Goal: Task Accomplishment & Management: Complete application form

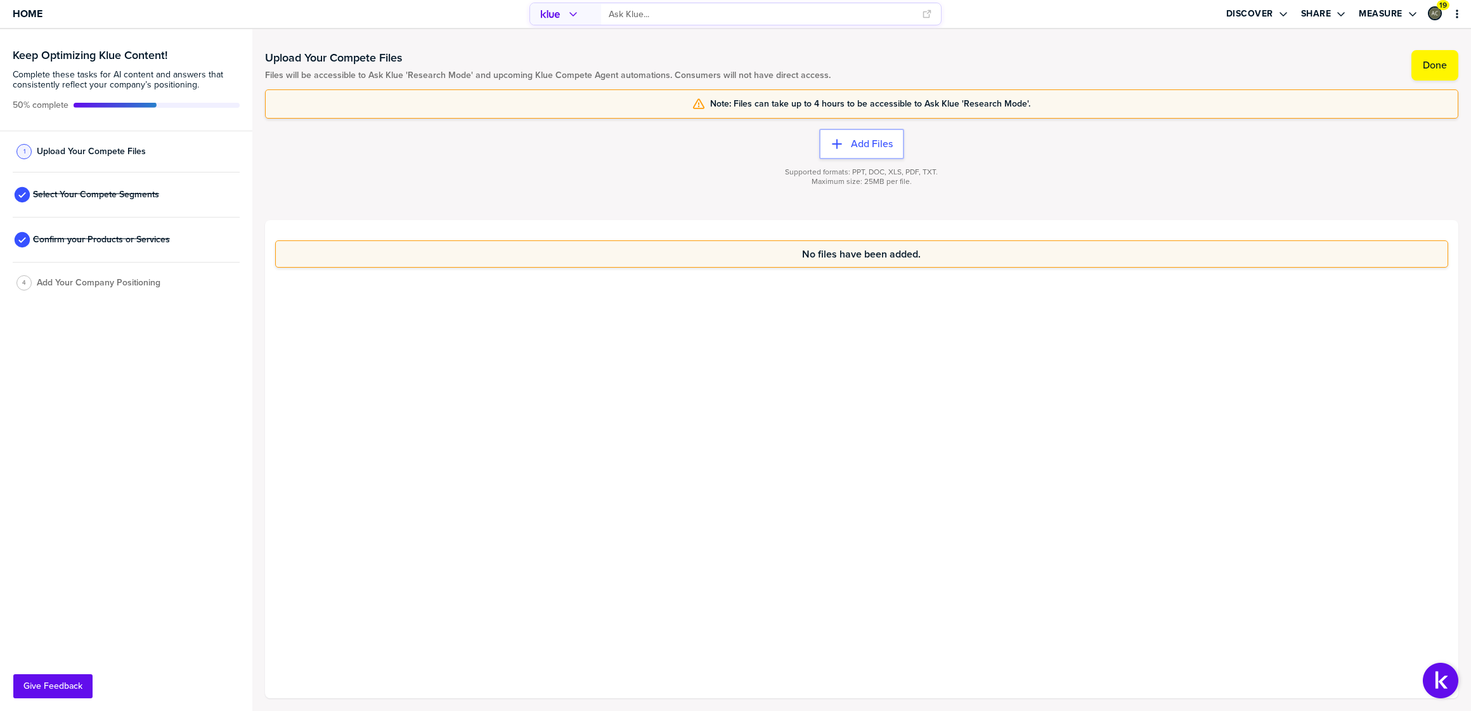
click at [345, 79] on span "Files will be accessible to Ask Klue 'Research Mode' and upcoming Klue Compete …" at bounding box center [548, 75] width 566 height 10
click at [346, 79] on span "Files will be accessible to Ask Klue 'Research Mode' and upcoming Klue Compete …" at bounding box center [548, 75] width 566 height 10
click at [346, 76] on span "Files will be accessible to Ask Klue 'Research Mode' and upcoming Klue Compete …" at bounding box center [548, 75] width 566 height 10
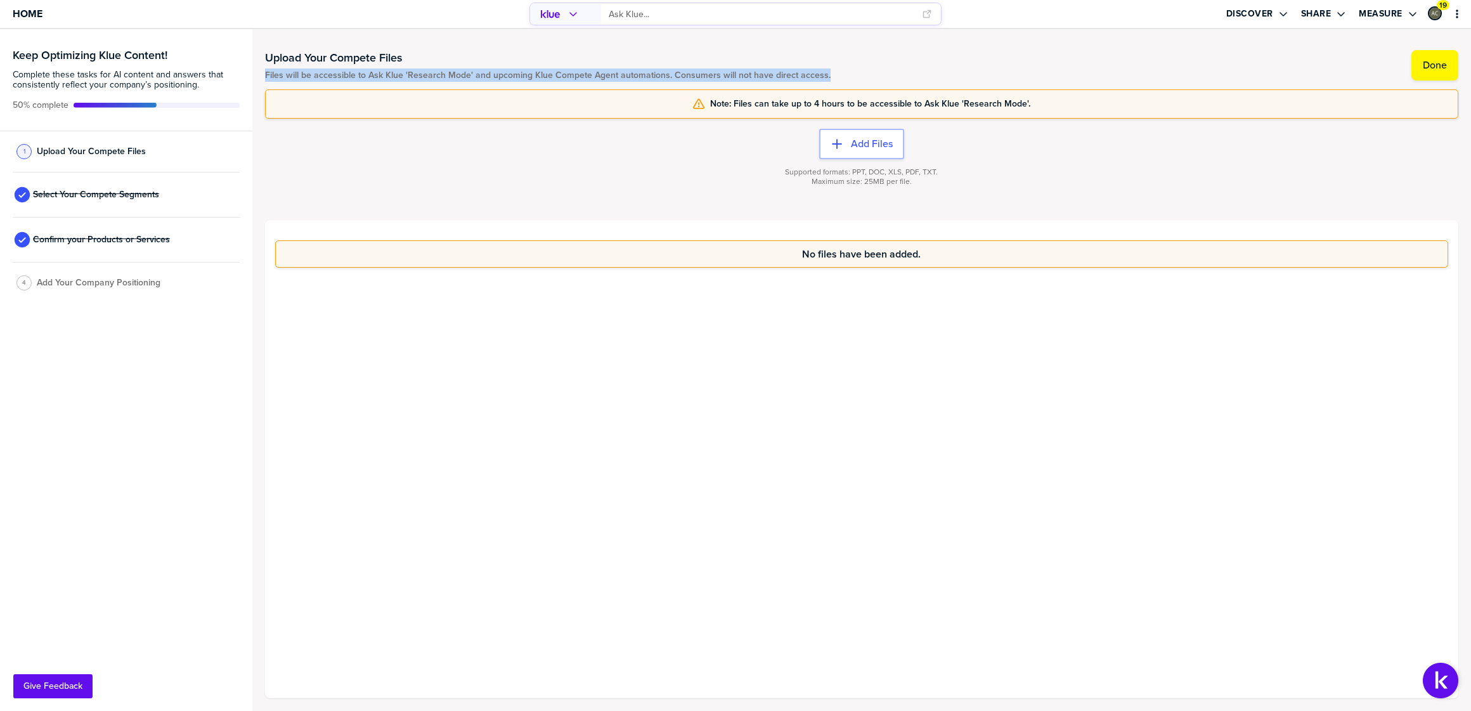
click at [346, 76] on span "Files will be accessible to Ask Klue 'Research Mode' and upcoming Klue Compete …" at bounding box center [548, 75] width 566 height 10
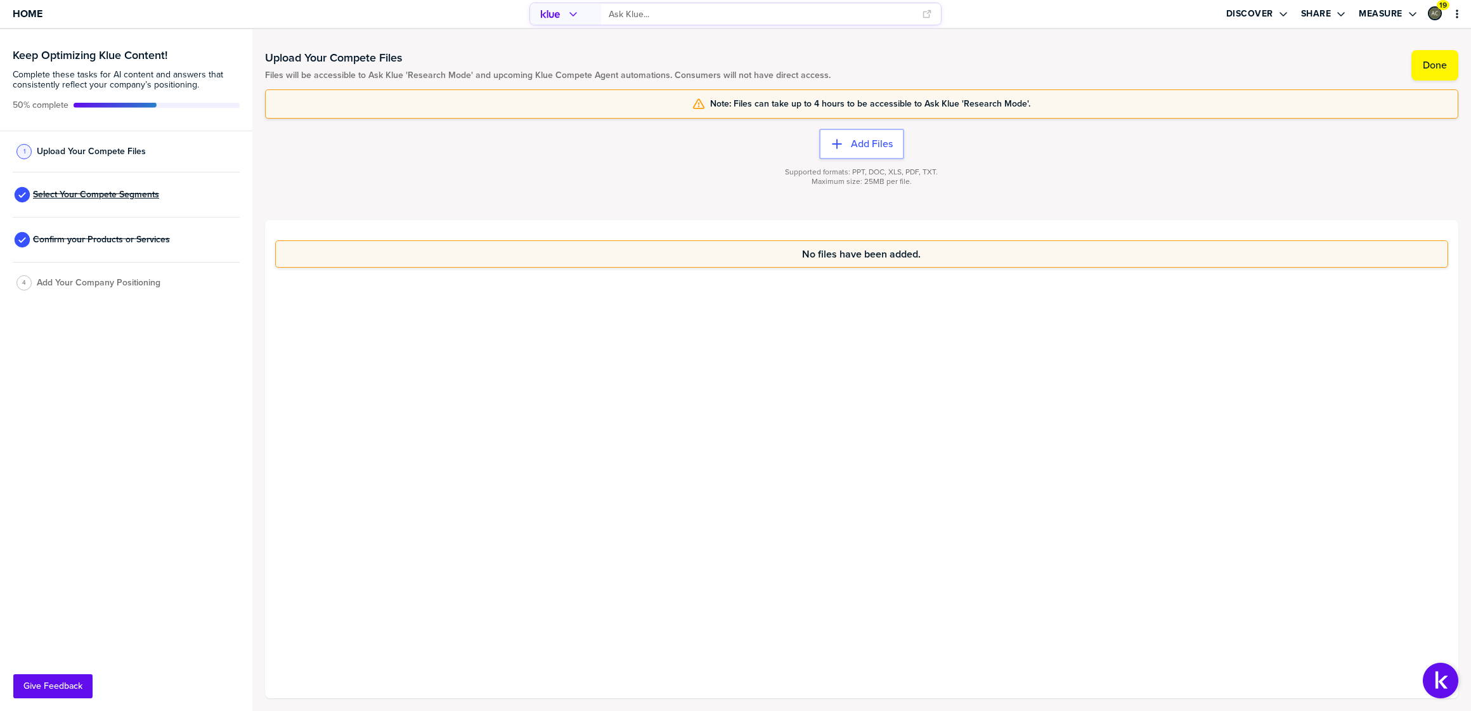
click at [133, 192] on span "Select Your Compete Segments" at bounding box center [96, 195] width 126 height 10
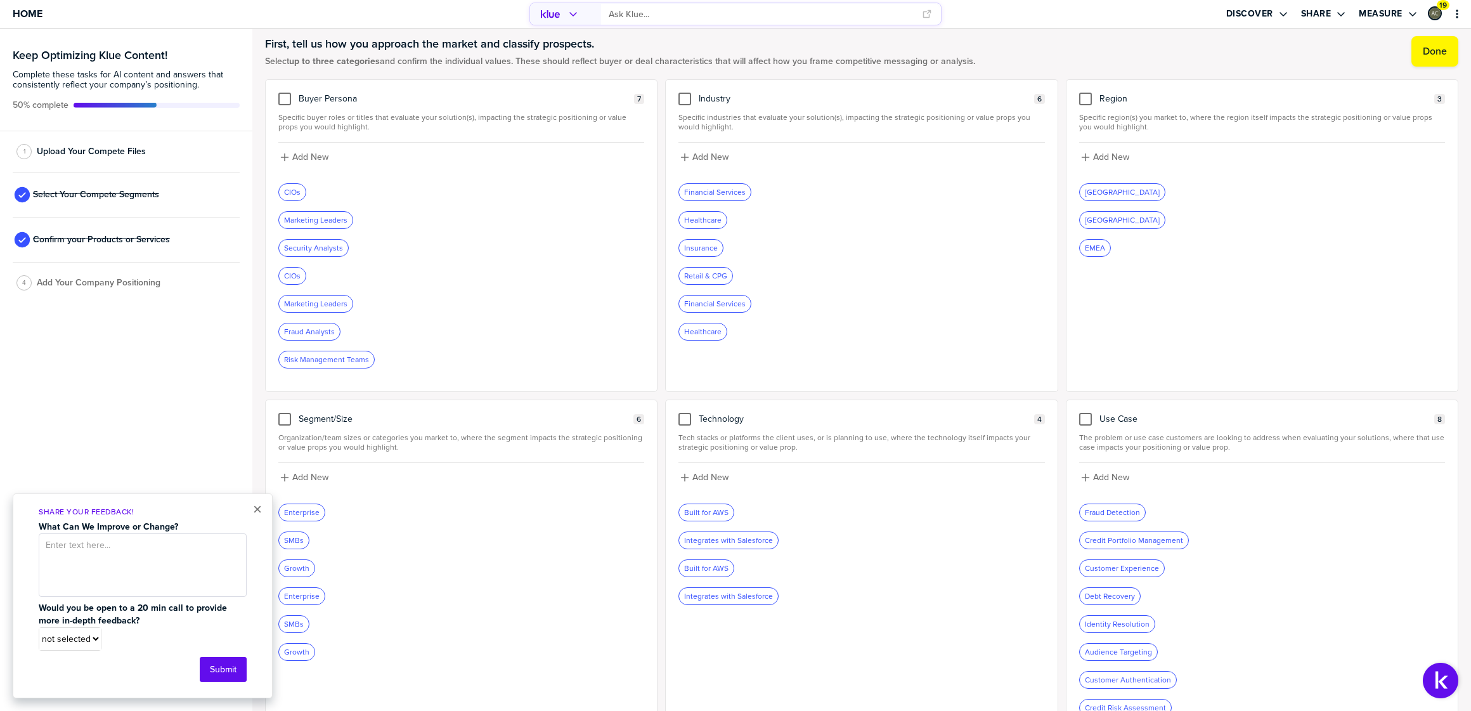
scroll to position [44, 0]
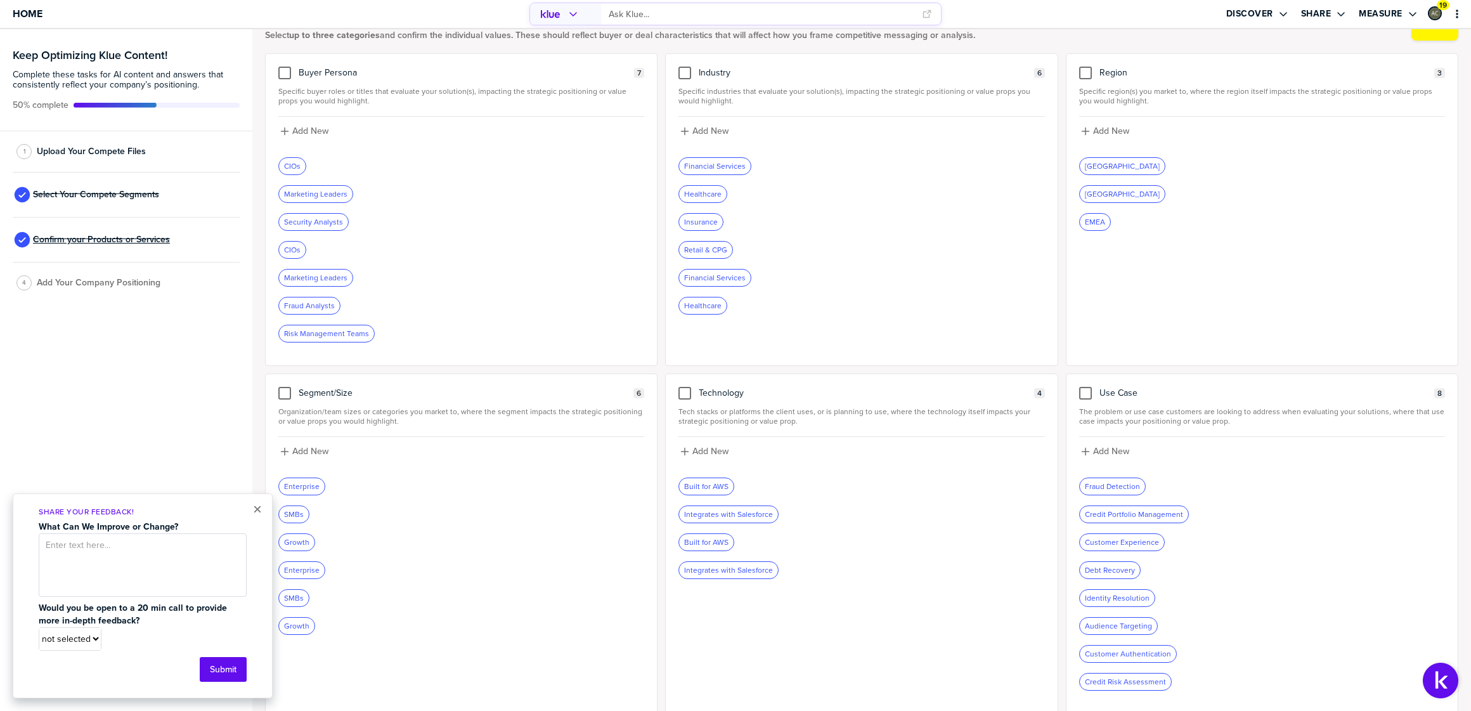
click at [144, 239] on span "Confirm your Products or Services" at bounding box center [101, 240] width 137 height 10
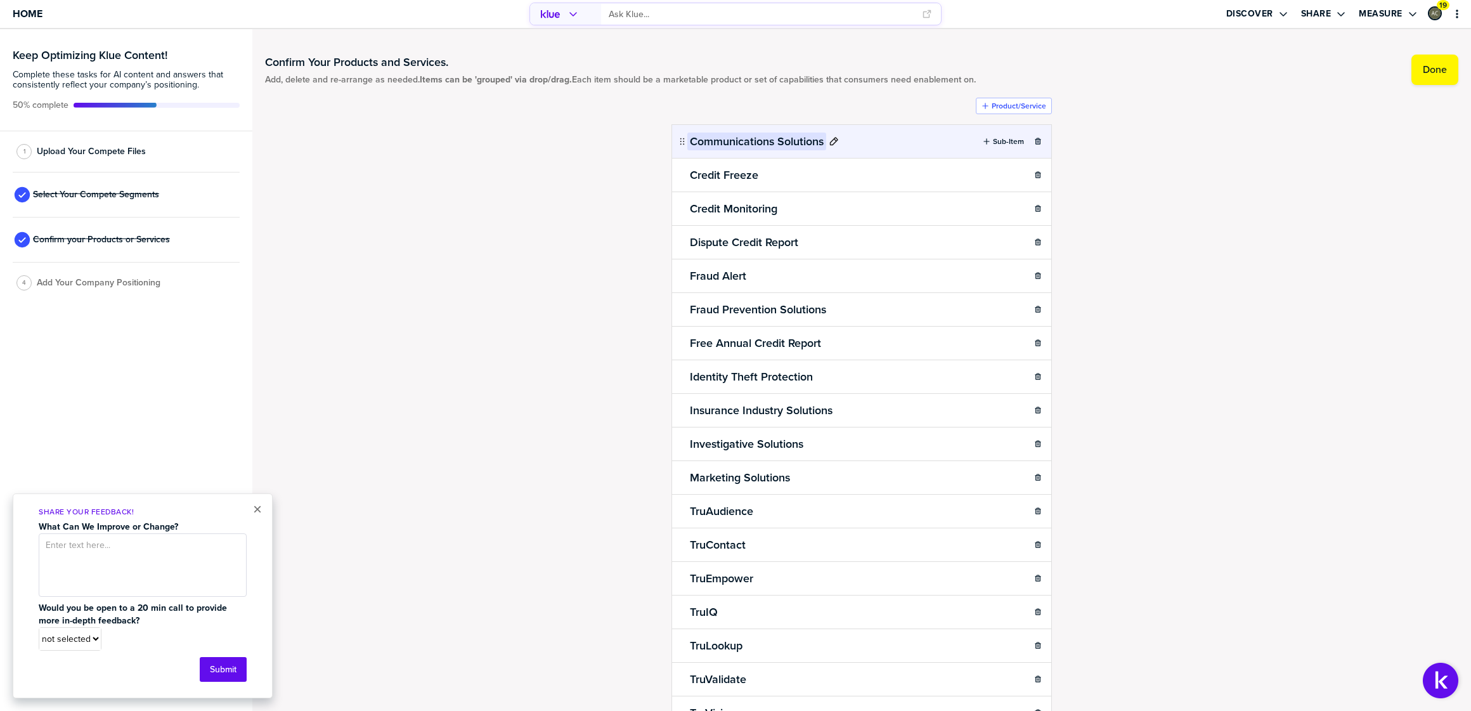
click at [822, 145] on h2 "Communications Solutions" at bounding box center [756, 142] width 139 height 18
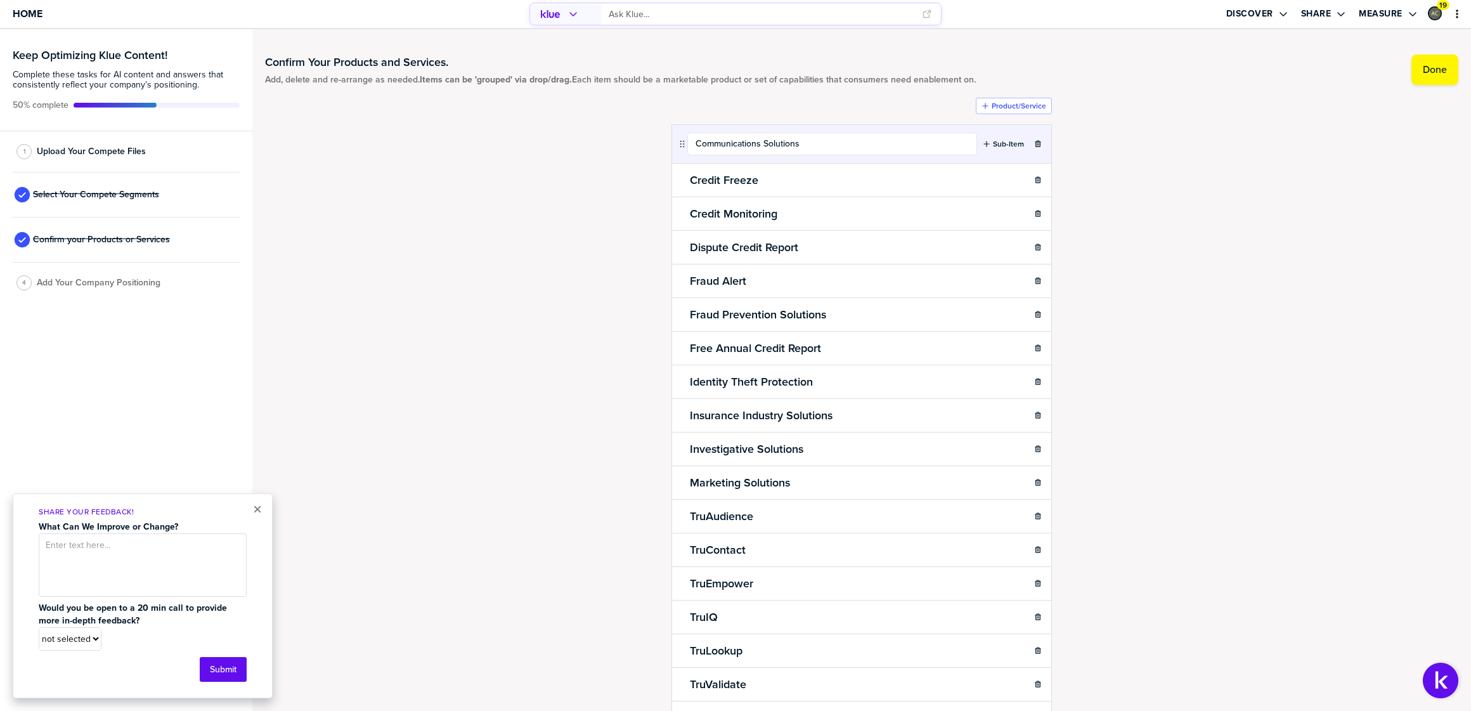
click at [1193, 165] on div "Confirm Your Products and Services. Add, delete and re-arrange as needed. Items…" at bounding box center [861, 370] width 1193 height 656
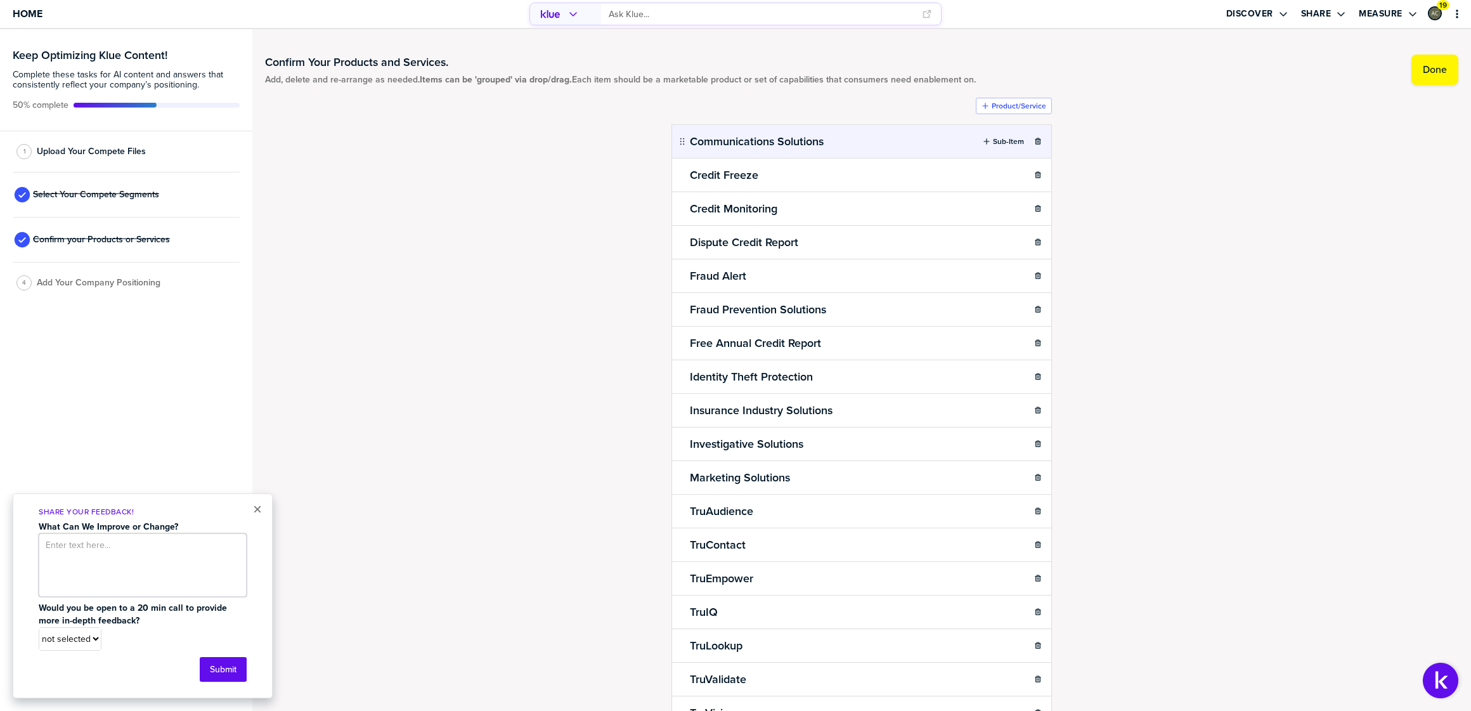
click at [158, 562] on textarea at bounding box center [143, 564] width 208 height 63
click at [113, 281] on span "Add Your Company Positioning" at bounding box center [99, 283] width 124 height 10
click at [101, 180] on div "Select Your Compete Segments" at bounding box center [126, 194] width 227 height 45
click at [94, 146] on span "Upload Your Compete Files" at bounding box center [91, 151] width 109 height 10
